Goal: Task Accomplishment & Management: Manage account settings

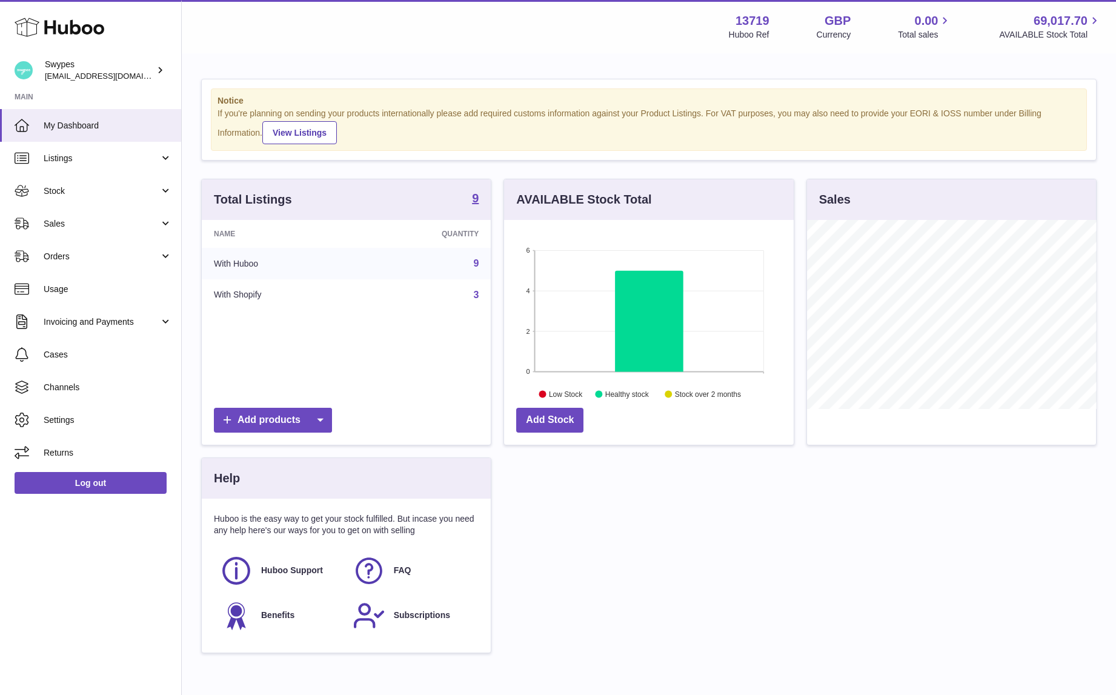
scroll to position [189, 289]
click at [87, 221] on span "Sales" at bounding box center [102, 224] width 116 height 12
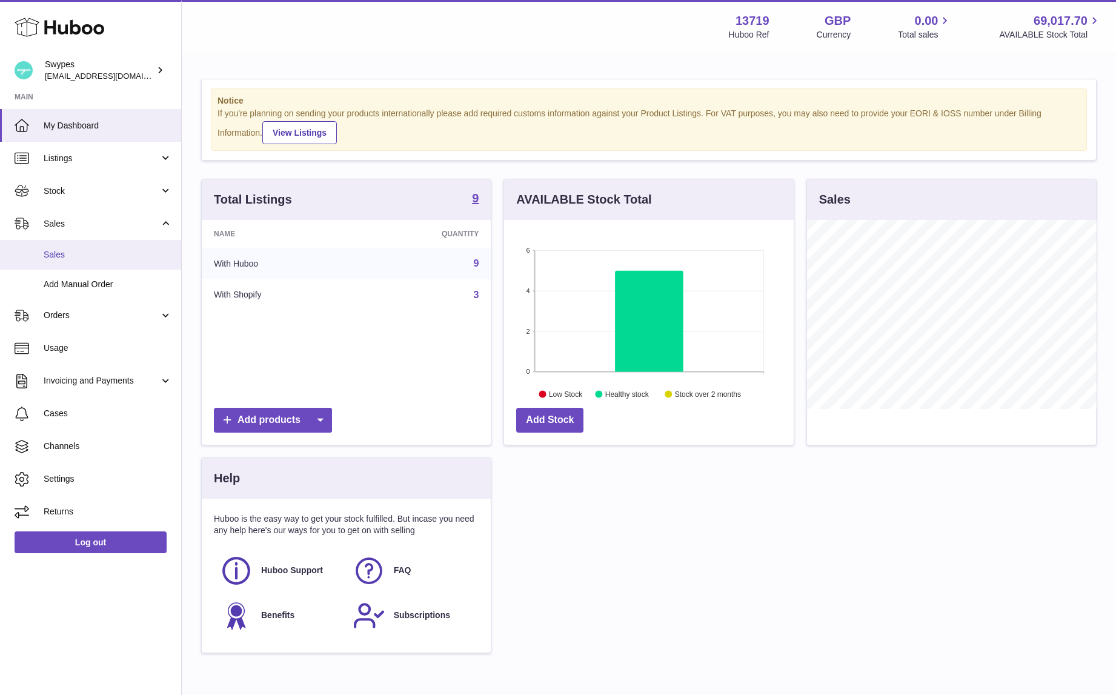
click at [87, 248] on link "Sales" at bounding box center [90, 255] width 181 height 30
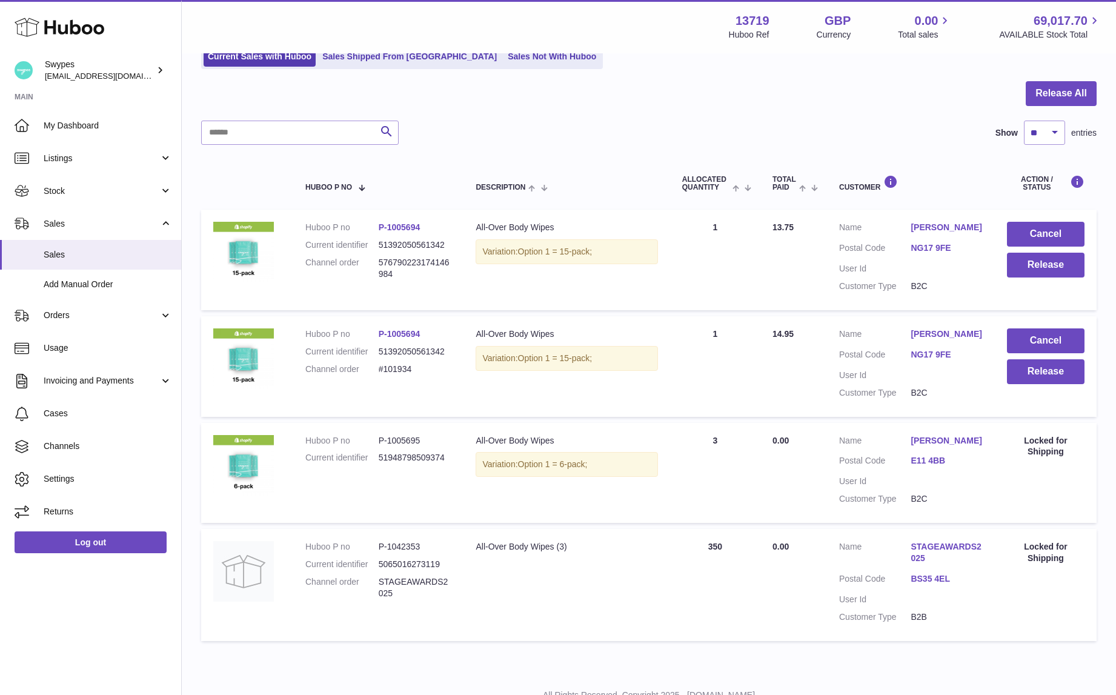
scroll to position [119, 0]
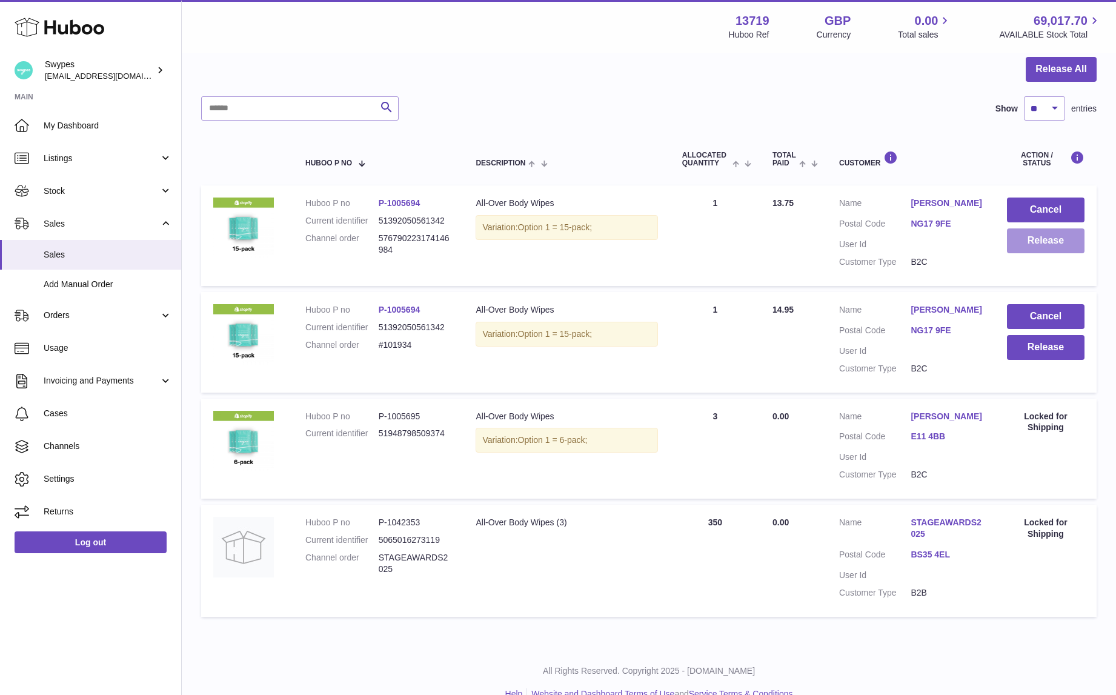
click at [1036, 247] on button "Release" at bounding box center [1046, 241] width 78 height 25
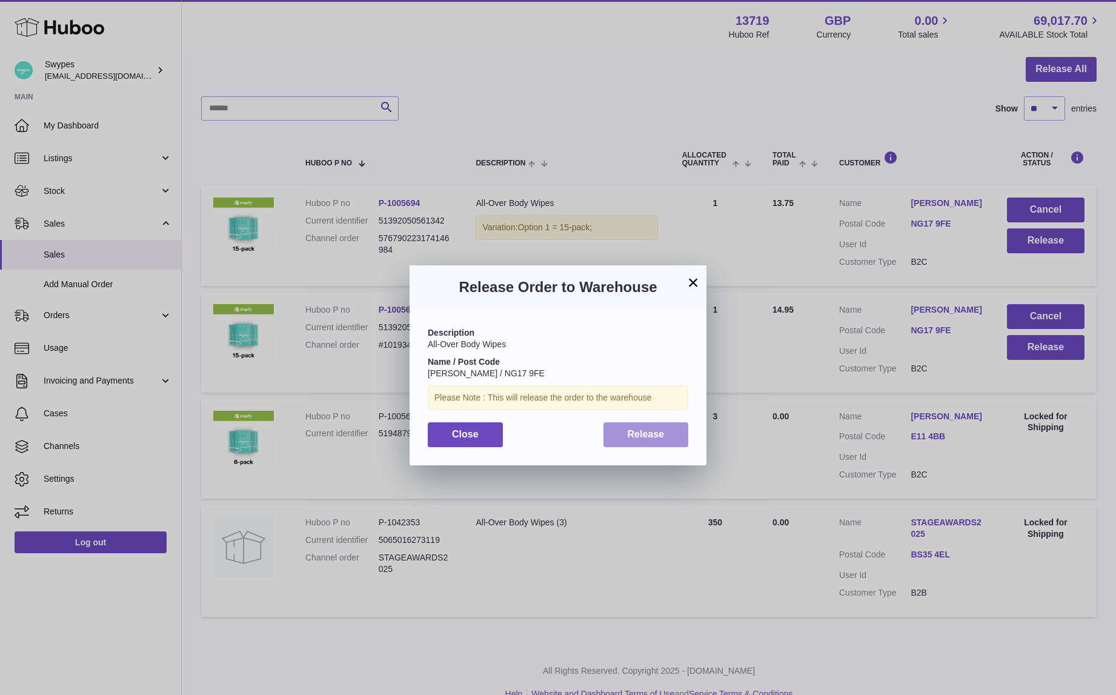
click at [658, 431] on span "Release" at bounding box center [646, 434] width 37 height 10
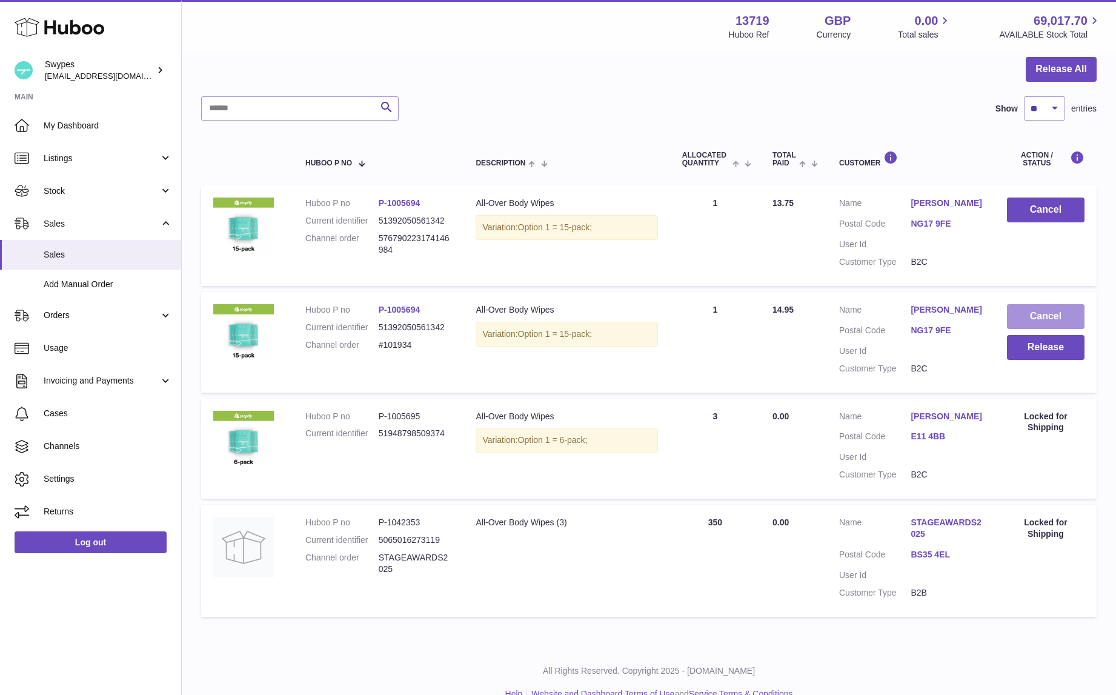
click at [1053, 310] on button "Cancel" at bounding box center [1046, 316] width 78 height 25
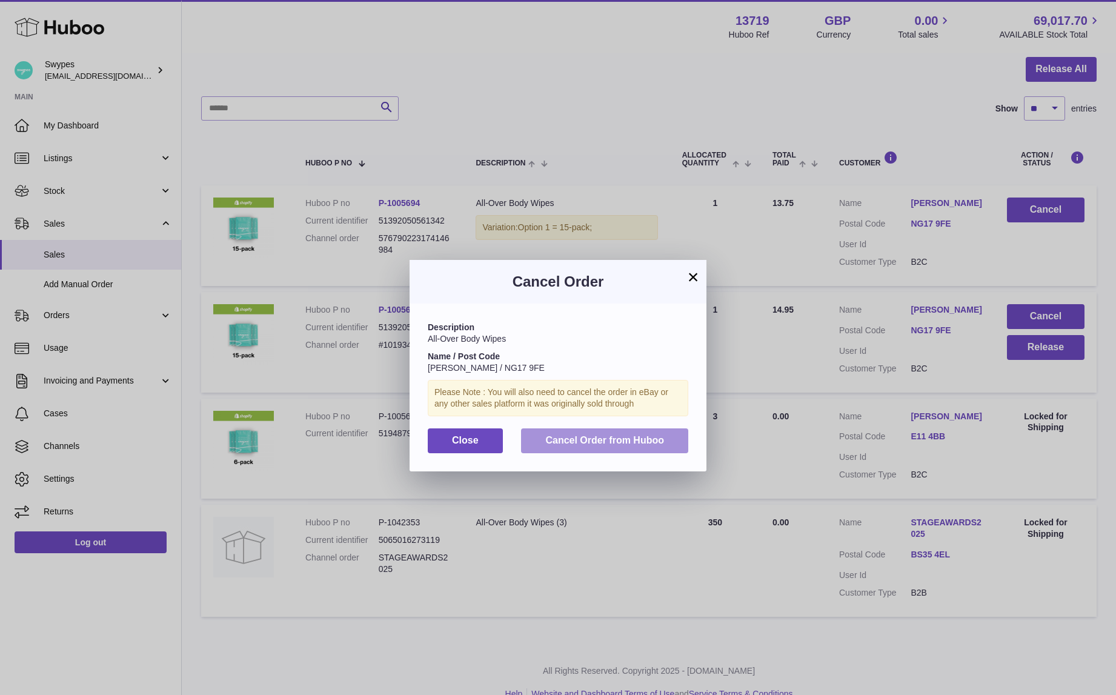
click at [635, 440] on span "Cancel Order from Huboo" at bounding box center [605, 440] width 119 height 10
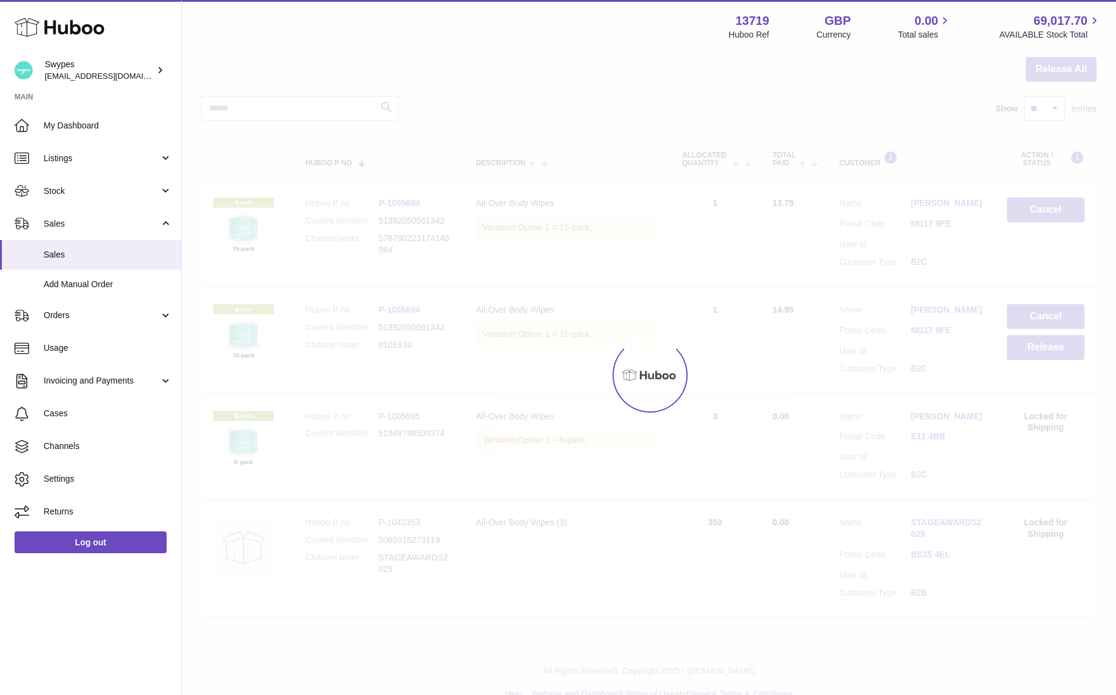
scroll to position [45, 0]
